Goal: Task Accomplishment & Management: Use online tool/utility

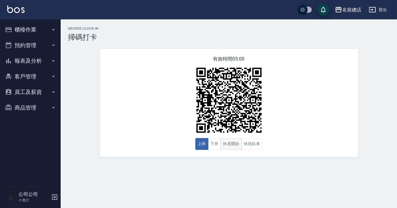
click at [239, 143] on button "休息開始" at bounding box center [231, 144] width 21 height 12
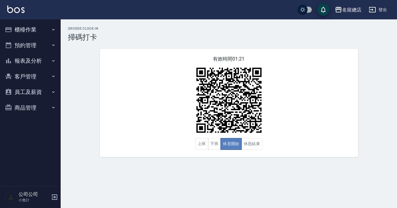
click at [238, 142] on button "休息開始" at bounding box center [231, 144] width 21 height 12
click at [253, 142] on button "休息結束" at bounding box center [252, 144] width 21 height 12
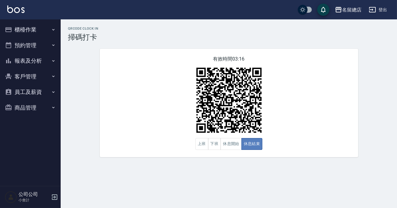
click at [253, 142] on button "休息結束" at bounding box center [252, 144] width 21 height 12
click at [228, 149] on button "休息開始" at bounding box center [231, 144] width 21 height 12
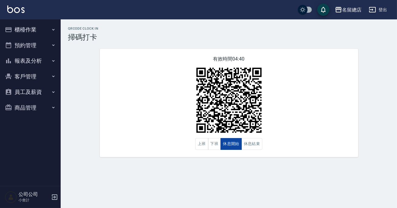
click at [228, 149] on button "休息開始" at bounding box center [231, 144] width 21 height 12
click at [197, 144] on button "上班" at bounding box center [201, 144] width 13 height 12
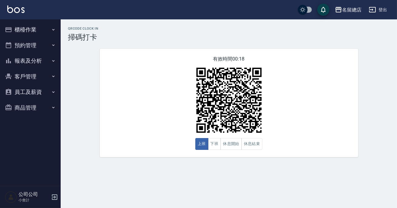
click at [397, 100] on div "QRcode Clock In 掃碼打卡 有效時間 00:18 上班 下班 休息開始 休息結束" at bounding box center [229, 92] width 337 height 131
click at [248, 145] on button "休息結束" at bounding box center [252, 144] width 21 height 12
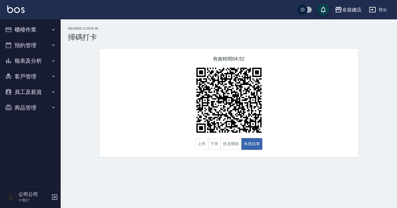
click at [110, 106] on div "有效時間 04:52 上班 下班 休息開始 休息結束" at bounding box center [229, 103] width 259 height 109
click at [236, 150] on button "休息開始" at bounding box center [231, 144] width 21 height 12
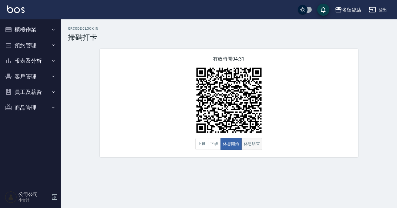
click at [240, 140] on button "休息開始" at bounding box center [231, 144] width 21 height 12
click at [246, 145] on button "休息結束" at bounding box center [252, 144] width 21 height 12
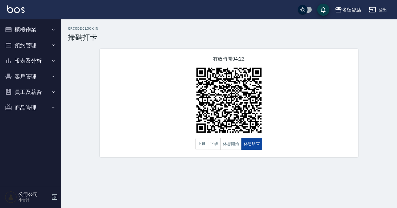
click at [256, 144] on button "休息結束" at bounding box center [252, 144] width 21 height 12
